Goal: Check status: Check status

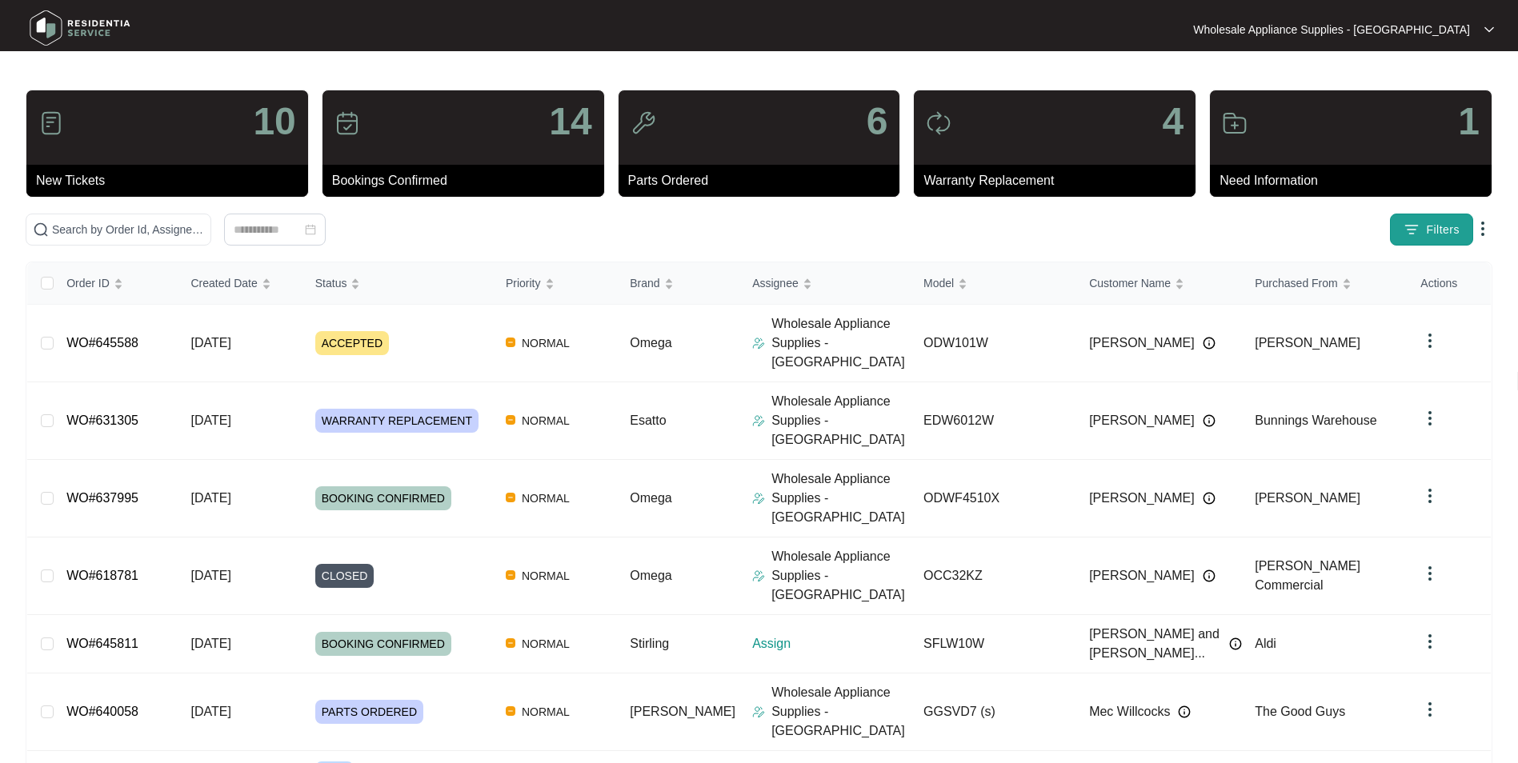
drag, startPoint x: 1417, startPoint y: 224, endPoint x: 1401, endPoint y: 232, distance: 17.9
click at [1416, 224] on img "button" at bounding box center [1411, 230] width 16 height 16
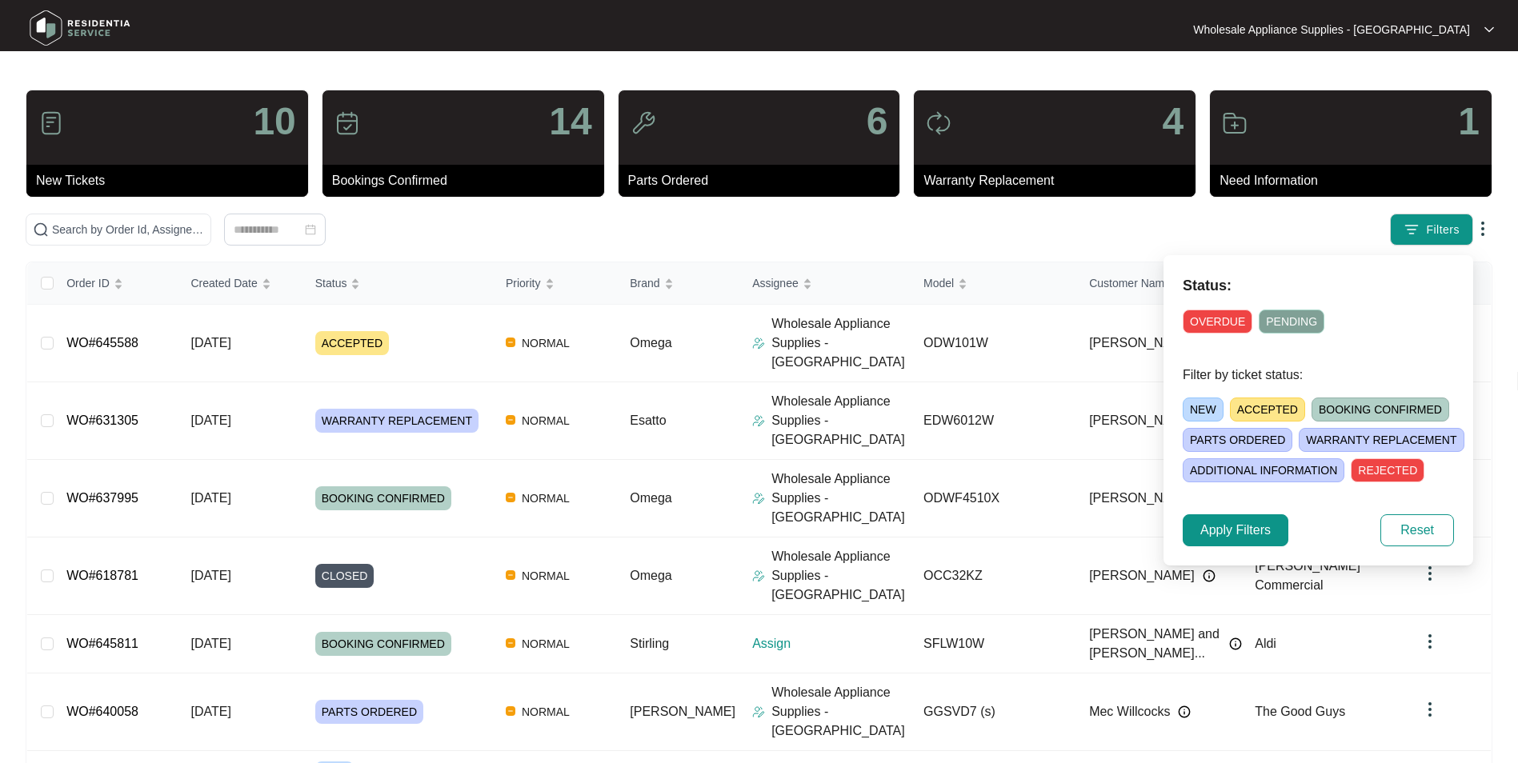
click at [1196, 415] on span "NEW" at bounding box center [1203, 410] width 41 height 24
click at [1265, 538] on span "Apply Filters" at bounding box center [1235, 530] width 70 height 19
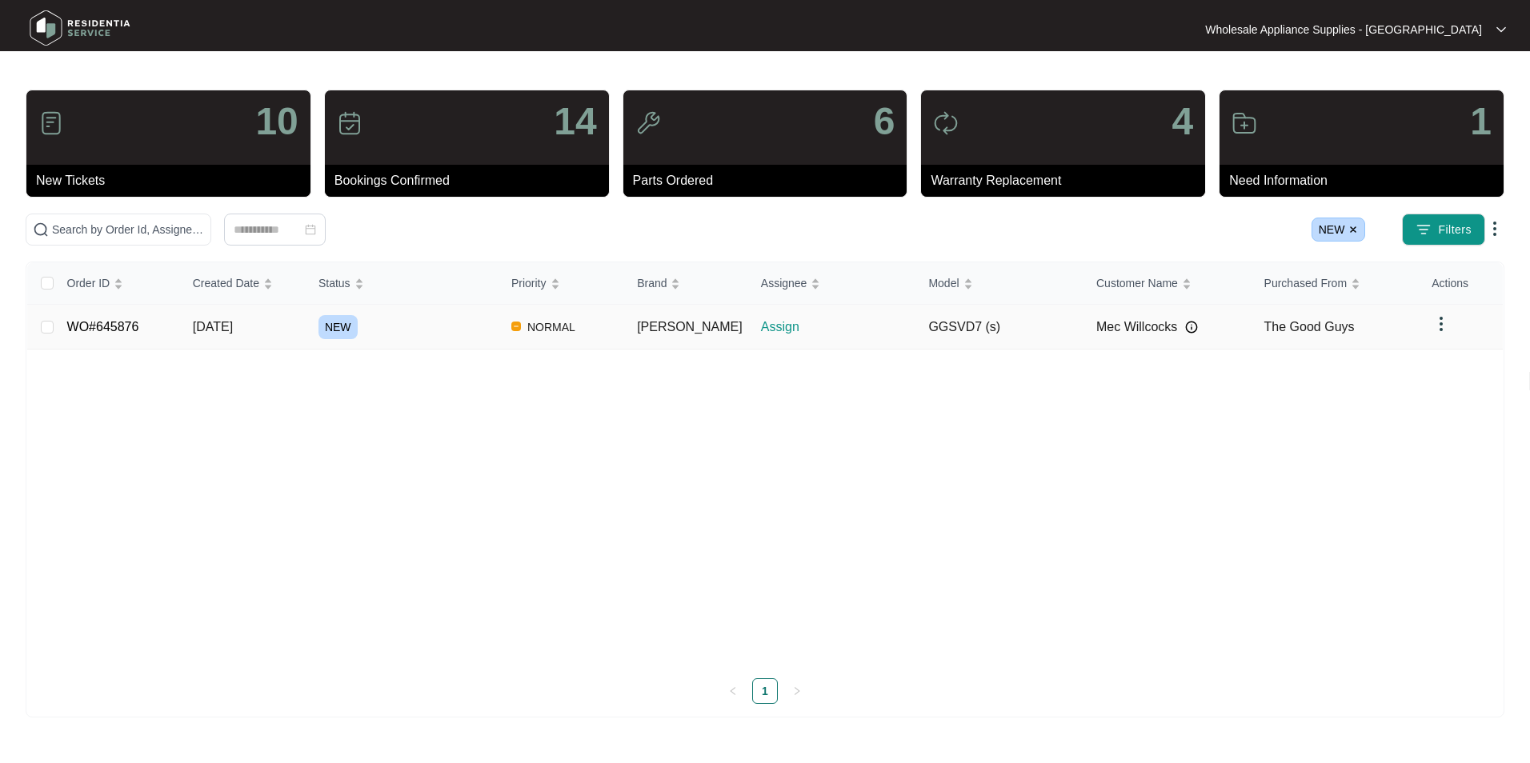
click at [197, 328] on span "[DATE]" at bounding box center [213, 327] width 40 height 14
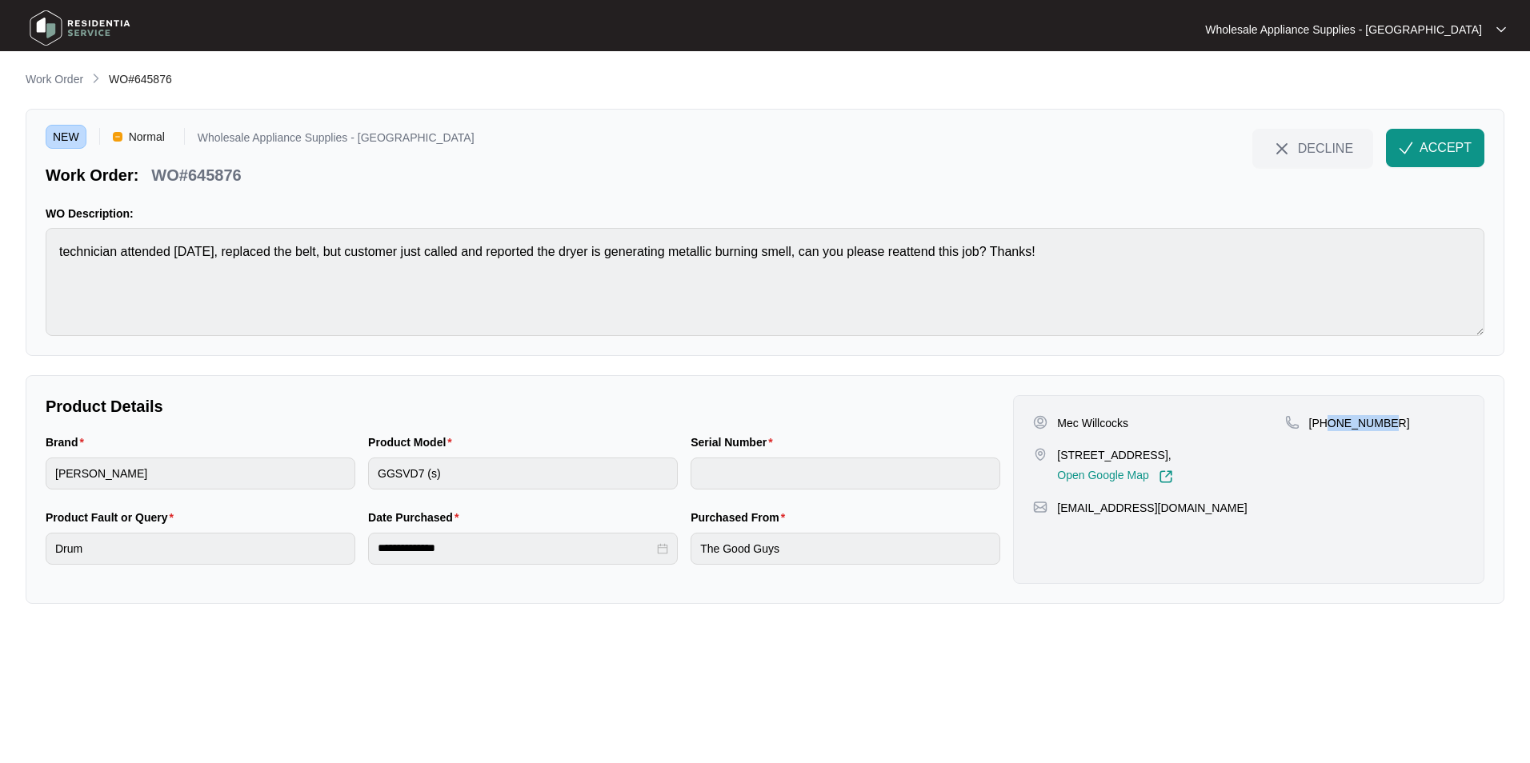
drag, startPoint x: 1383, startPoint y: 419, endPoint x: 1330, endPoint y: 434, distance: 55.0
click at [1330, 434] on div "[PHONE_NUMBER]" at bounding box center [1374, 449] width 179 height 69
copy p "424935880"
drag, startPoint x: 1423, startPoint y: 150, endPoint x: 1301, endPoint y: 175, distance: 125.1
click at [1423, 150] on span "ACCEPT" at bounding box center [1445, 147] width 52 height 19
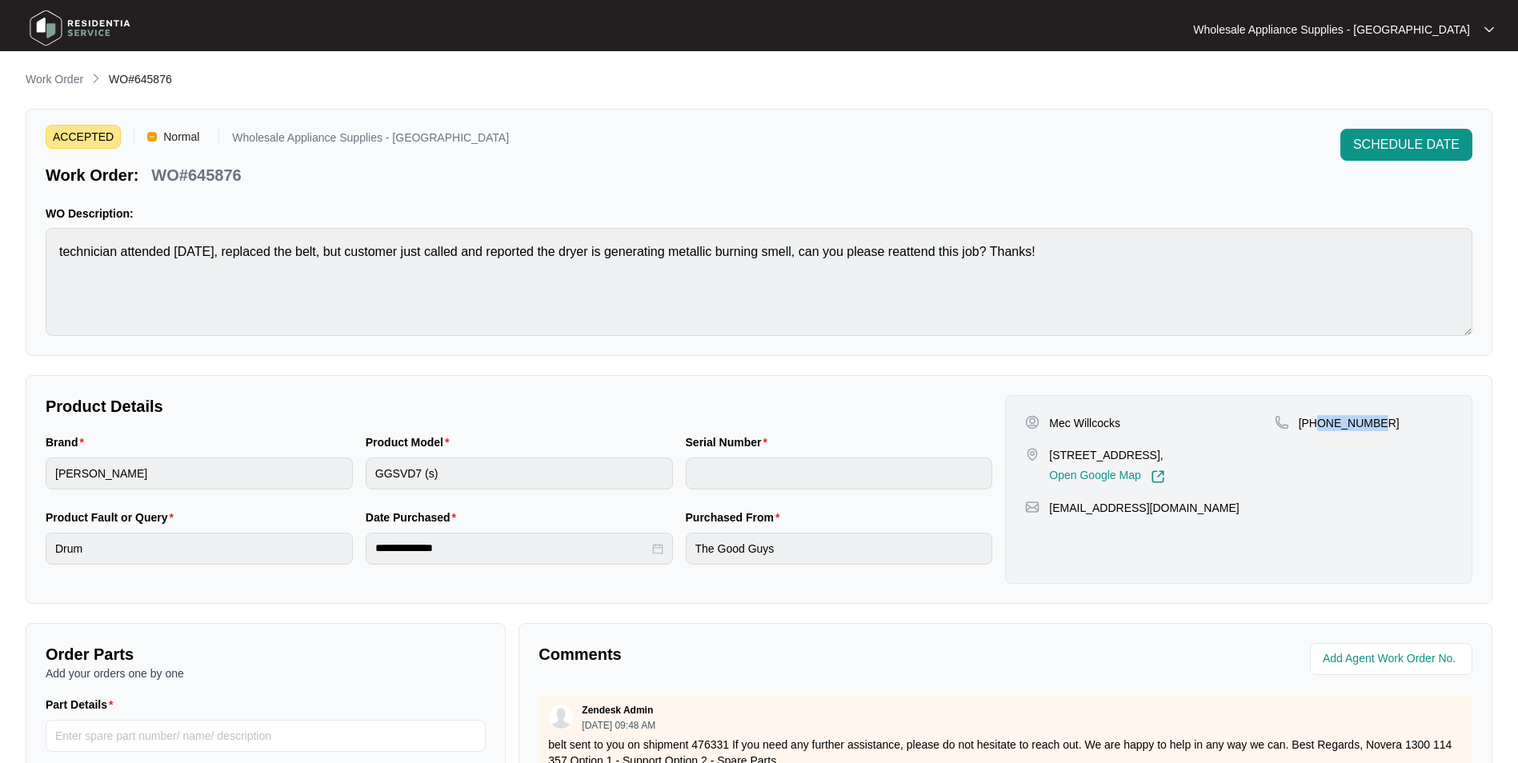
click at [89, 29] on img at bounding box center [80, 28] width 112 height 48
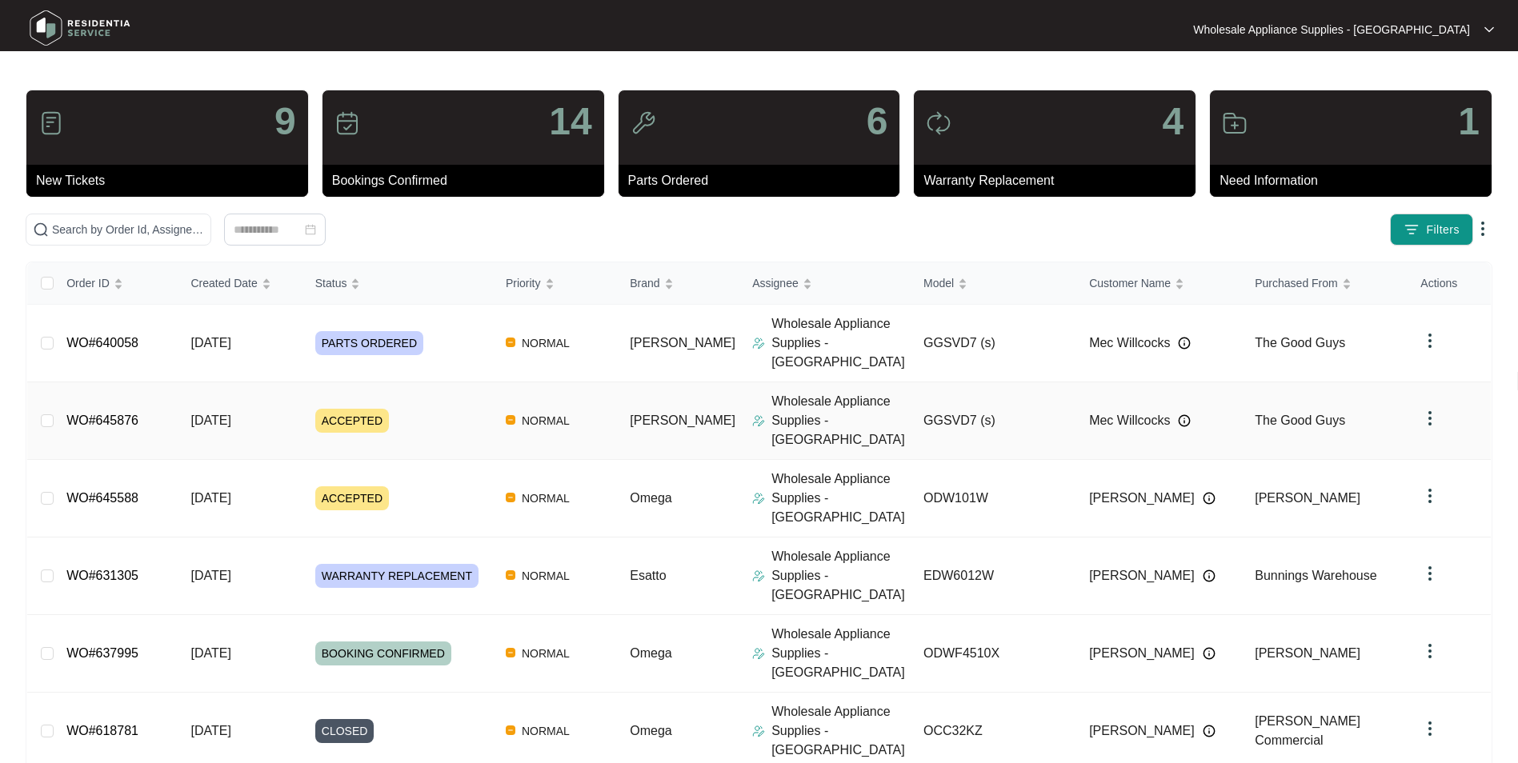
click at [234, 397] on div "Order ID Created Date Status Priority Brand Assignee Model Customer Name Purcha…" at bounding box center [758, 681] width 1463 height 838
click at [215, 414] on span "[DATE]" at bounding box center [210, 421] width 40 height 14
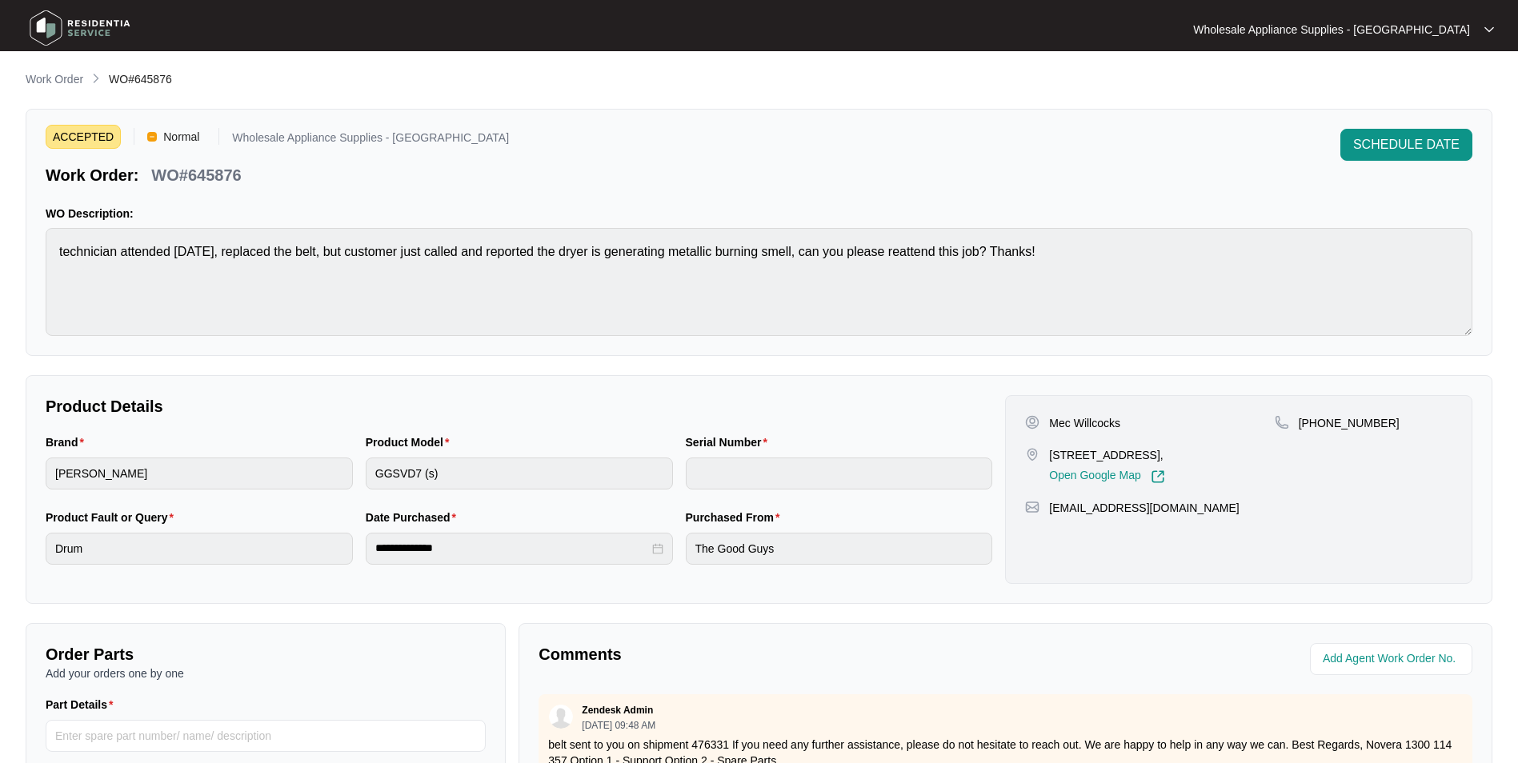
click at [214, 174] on p "WO#645876" at bounding box center [196, 175] width 90 height 22
copy p "645876"
drag, startPoint x: 70, startPoint y: 33, endPoint x: 54, endPoint y: 42, distance: 19.4
click at [72, 33] on img at bounding box center [80, 28] width 112 height 48
